Goal: Task Accomplishment & Management: Use online tool/utility

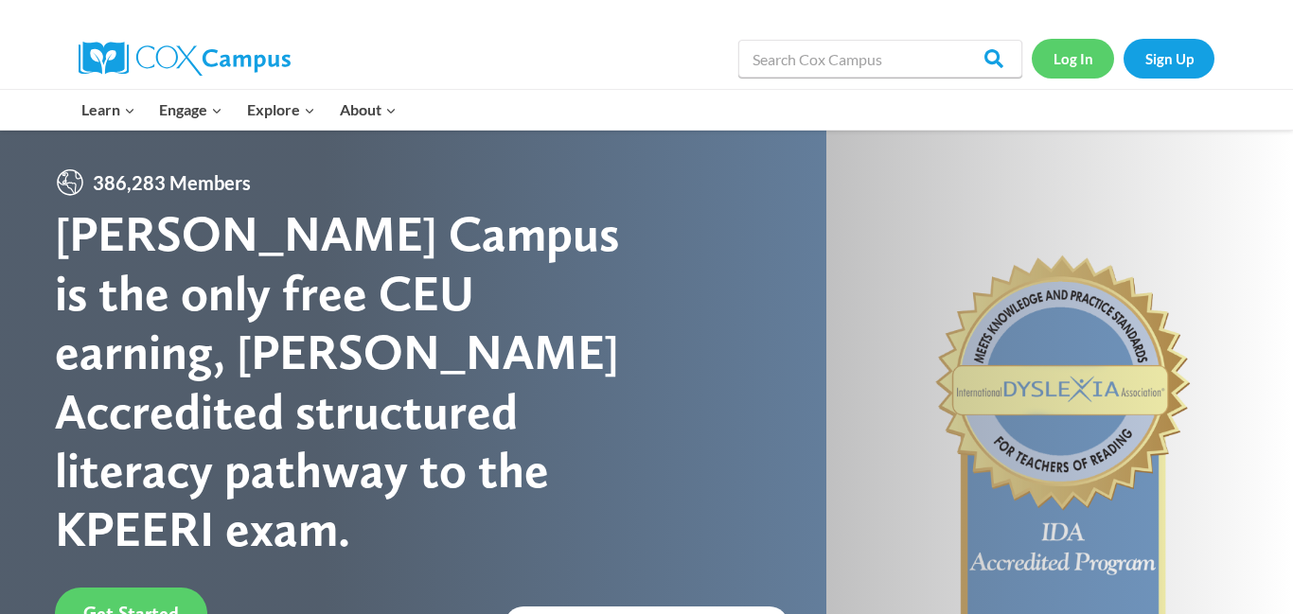
click at [1074, 62] on link "Log In" at bounding box center [1073, 58] width 82 height 39
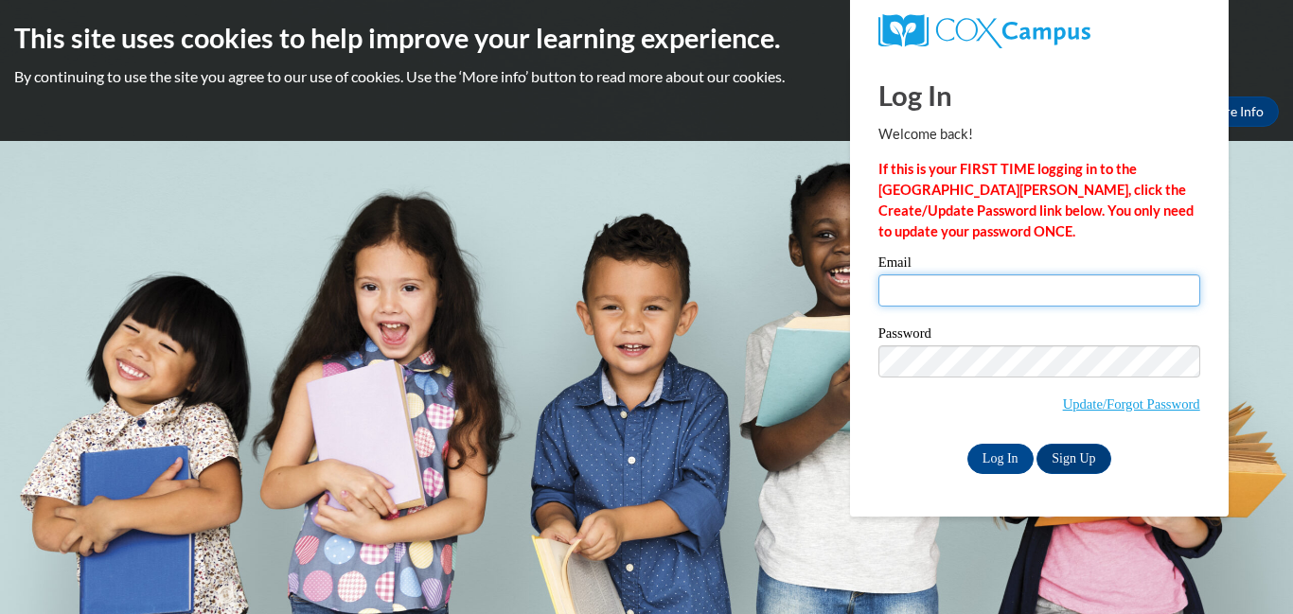
click at [973, 275] on input "Email" at bounding box center [1040, 291] width 322 height 32
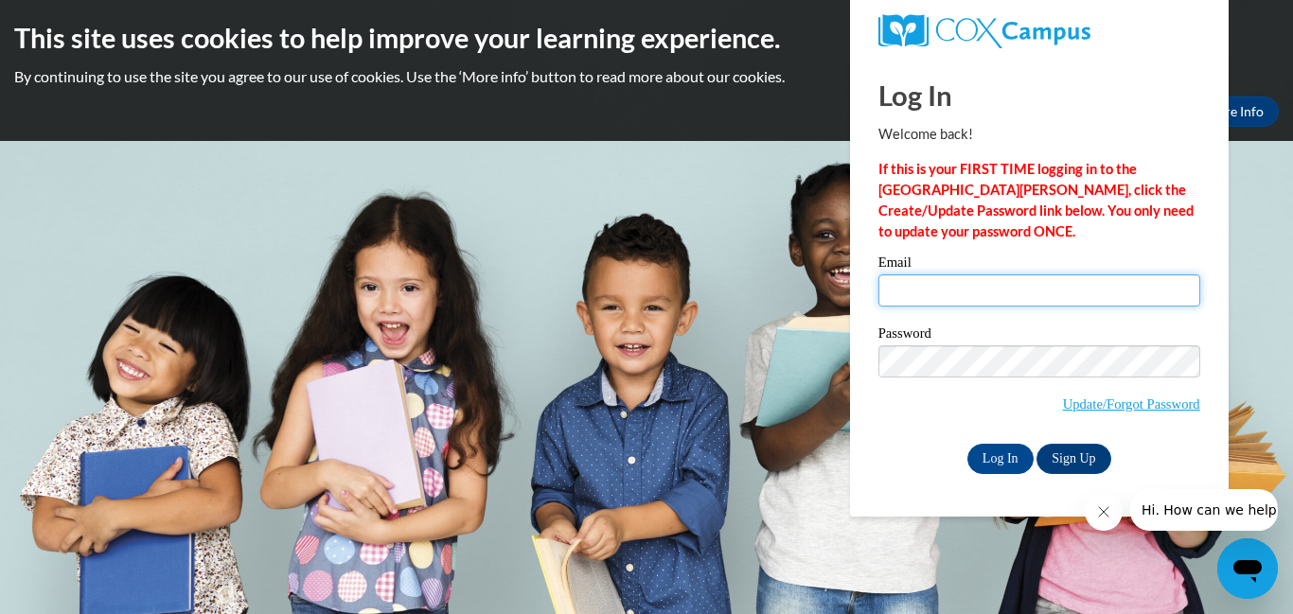
type input "[EMAIL_ADDRESS][DOMAIN_NAME]"
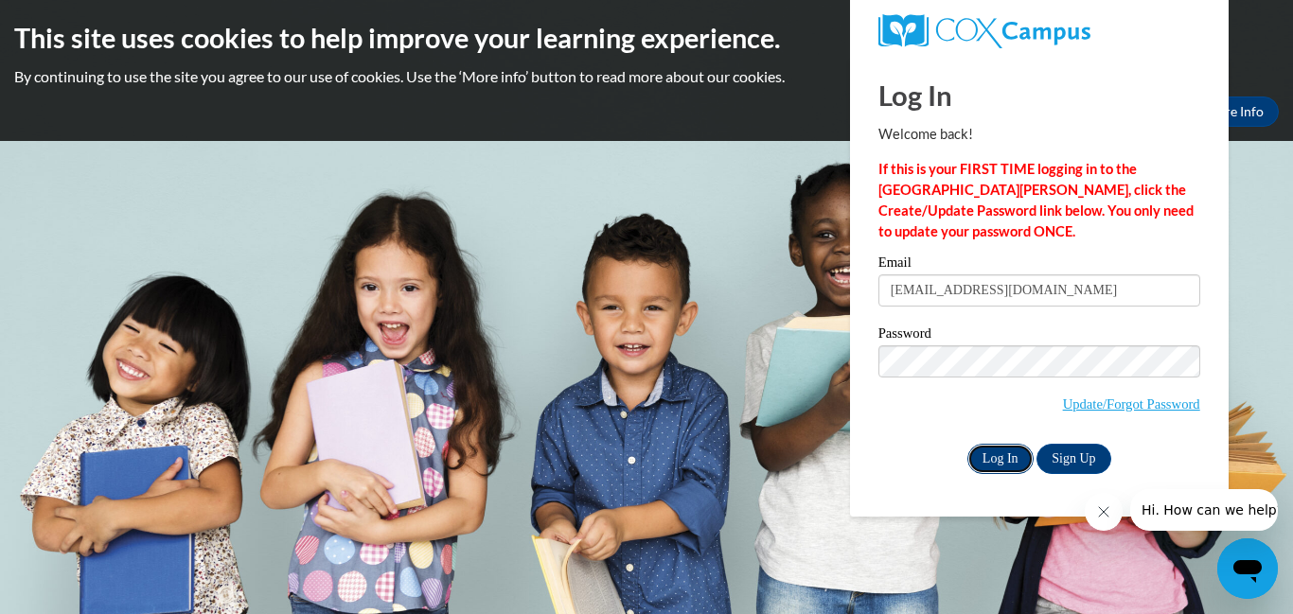
click at [992, 453] on input "Log In" at bounding box center [1001, 459] width 66 height 30
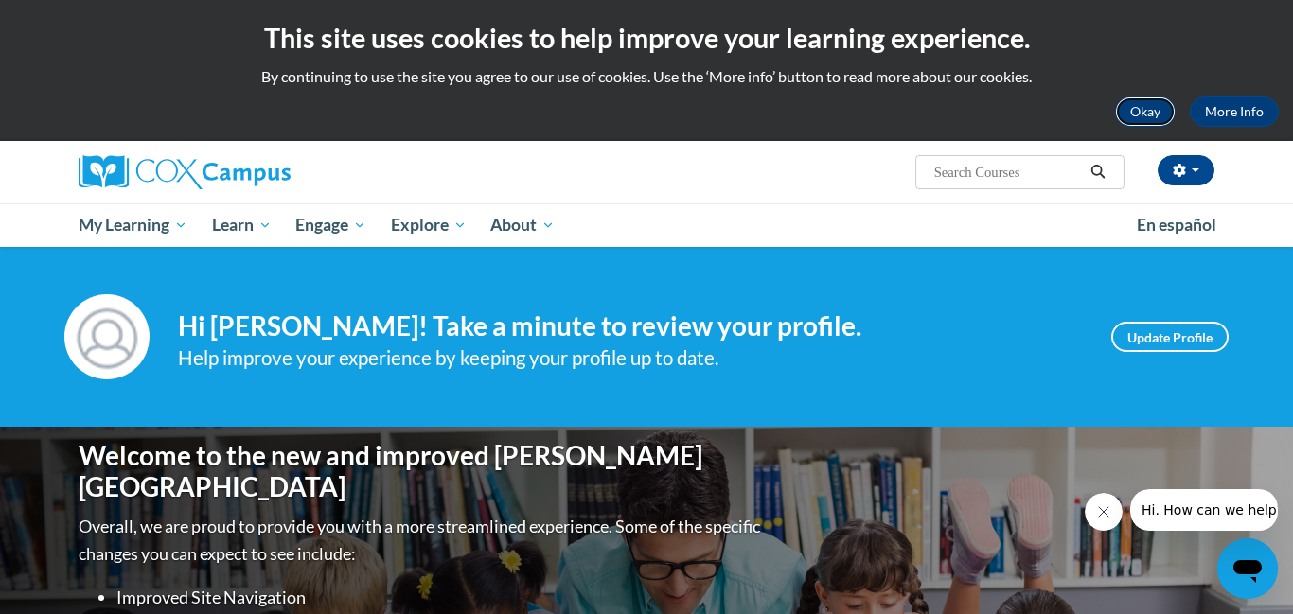
click at [1138, 109] on button "Okay" at bounding box center [1145, 112] width 61 height 30
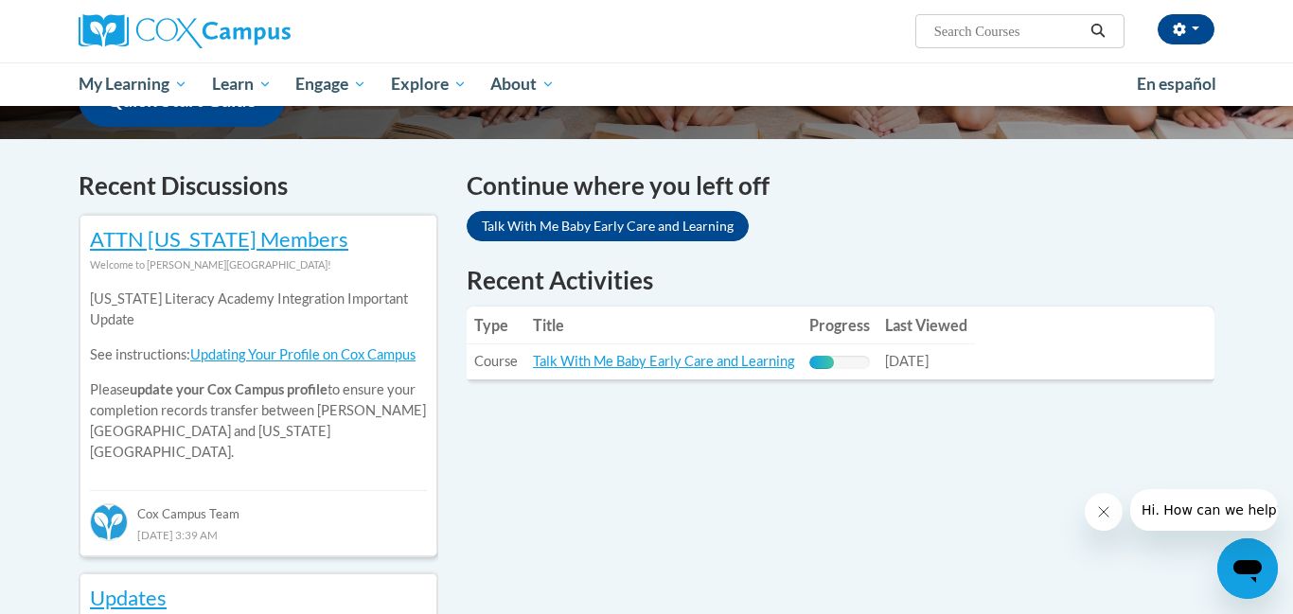
scroll to position [530, 0]
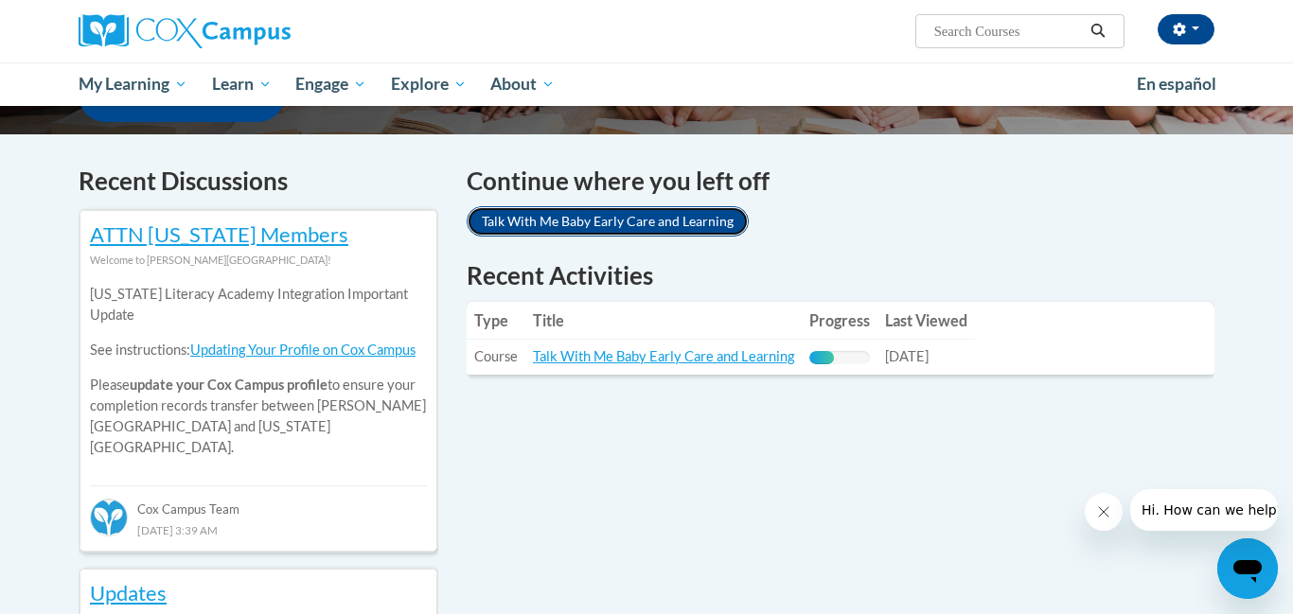
click at [641, 220] on link "Talk With Me Baby Early Care and Learning" at bounding box center [608, 221] width 282 height 30
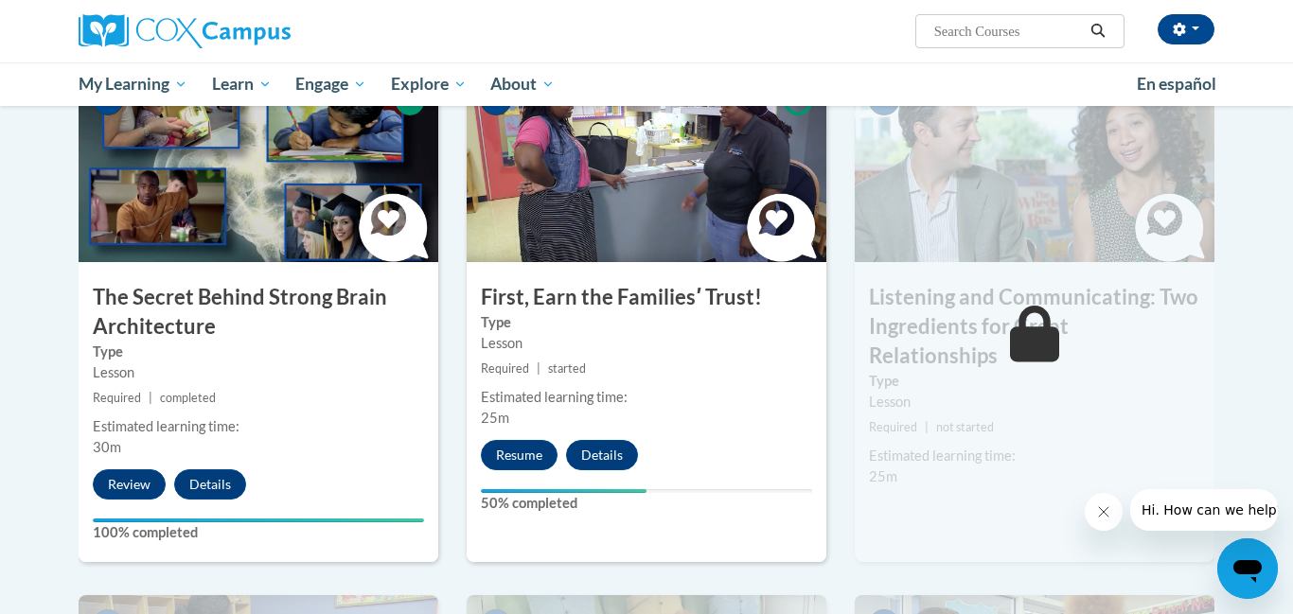
scroll to position [947, 0]
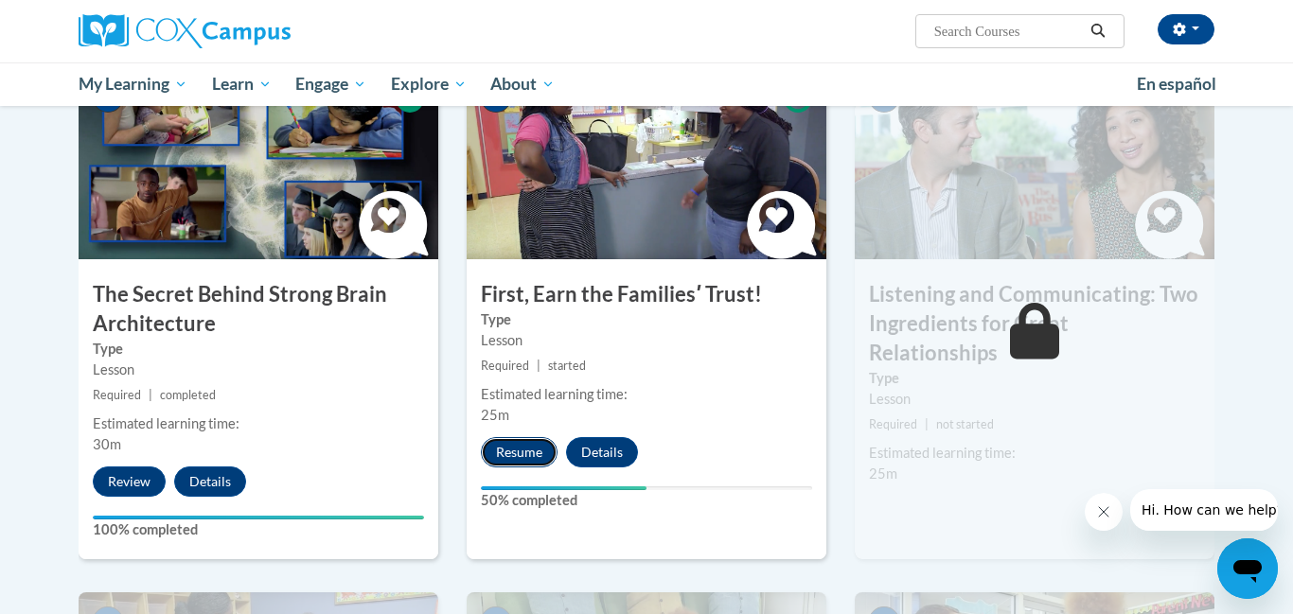
click at [524, 443] on button "Resume" at bounding box center [519, 452] width 77 height 30
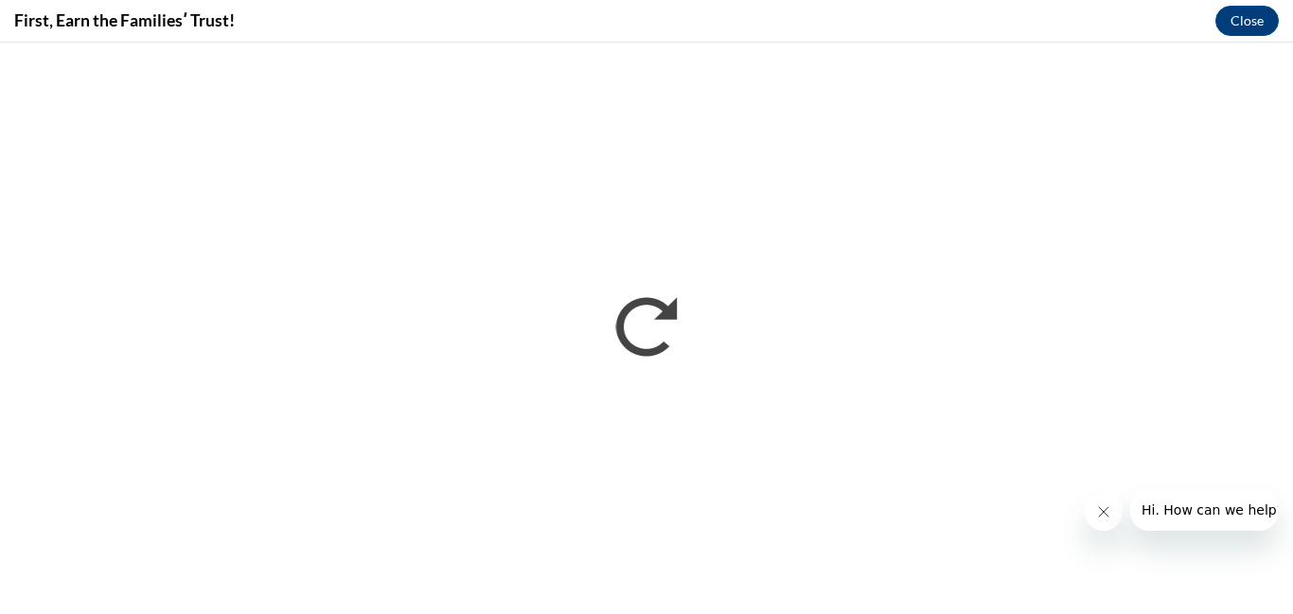
scroll to position [0, 0]
click at [1265, 514] on span "Hi. How can we help?" at bounding box center [1213, 510] width 142 height 15
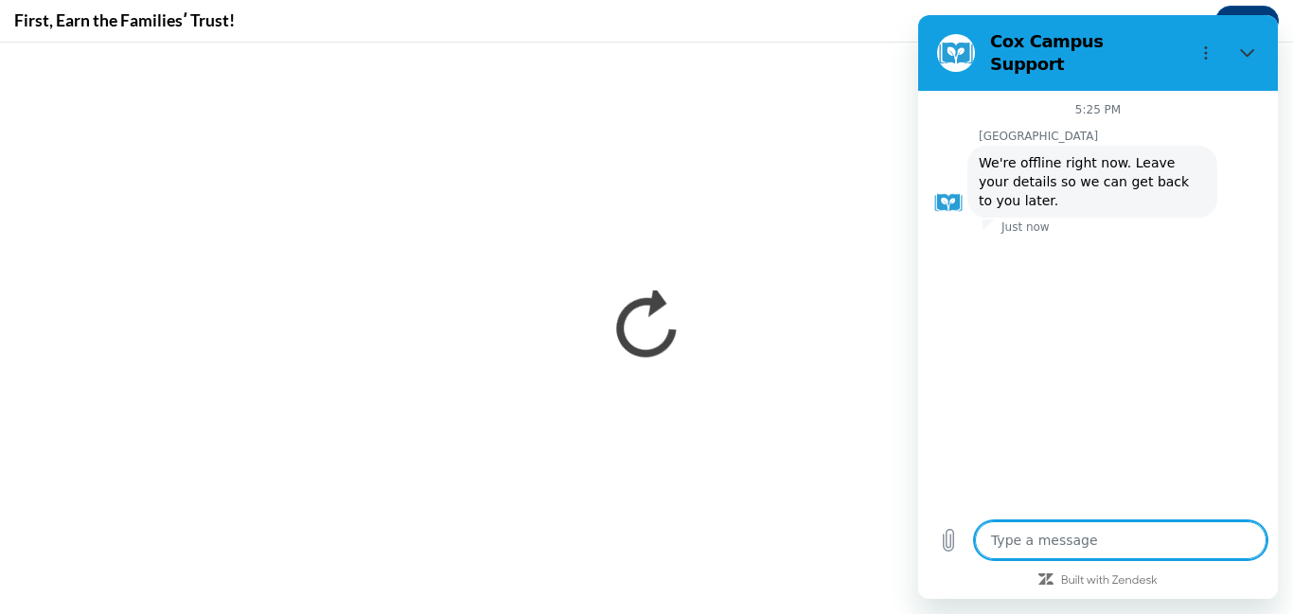
type textarea "x"
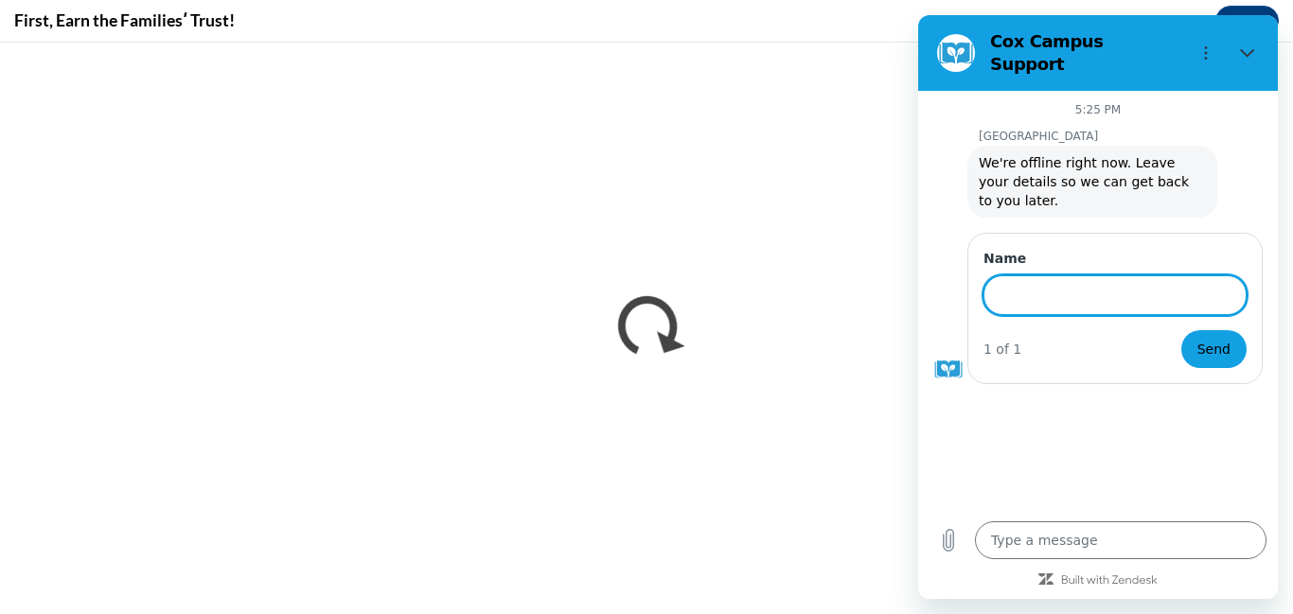
click at [1263, 514] on div "Type a message x" at bounding box center [1098, 540] width 360 height 61
click at [1031, 381] on div "5:25 PM Cox Campus Cox Campus says: We're offline right now. Leave your details…" at bounding box center [1098, 300] width 360 height 419
click at [1032, 386] on div "5:25 PM Cox Campus Cox Campus says: We're offline right now. Leave your details…" at bounding box center [1098, 300] width 360 height 419
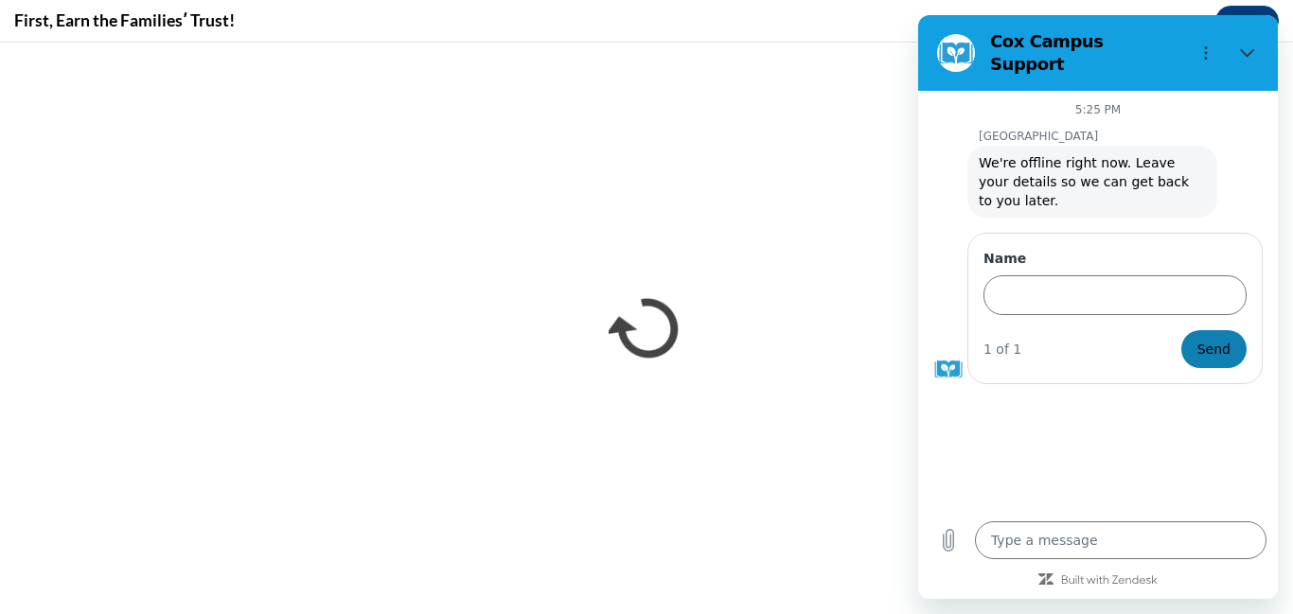
click at [1219, 338] on span "Send" at bounding box center [1214, 349] width 33 height 23
